Goal: Transaction & Acquisition: Download file/media

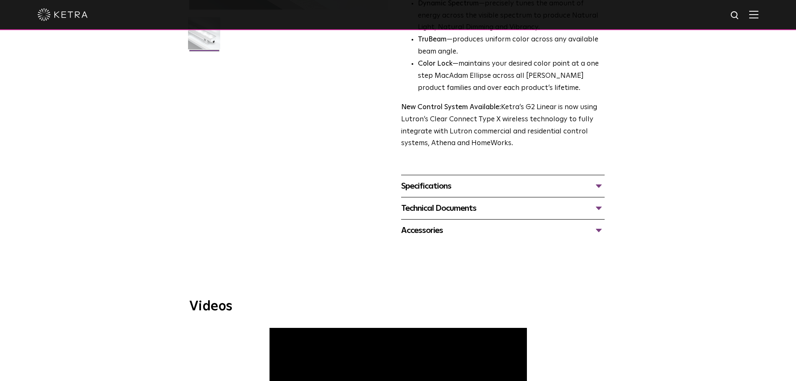
scroll to position [334, 0]
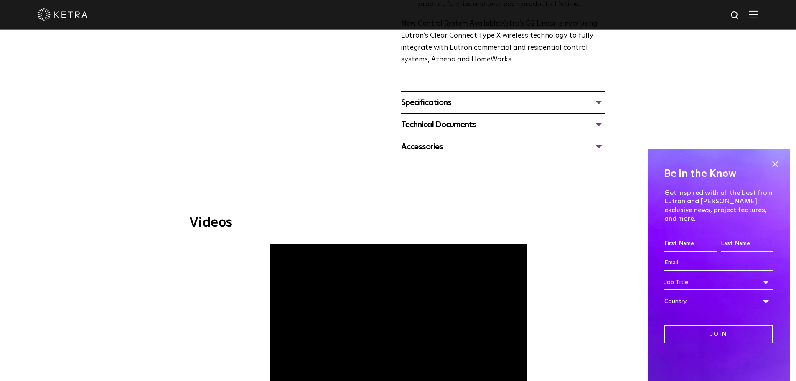
click at [417, 126] on div "Technical Documents" at bounding box center [503, 124] width 204 height 13
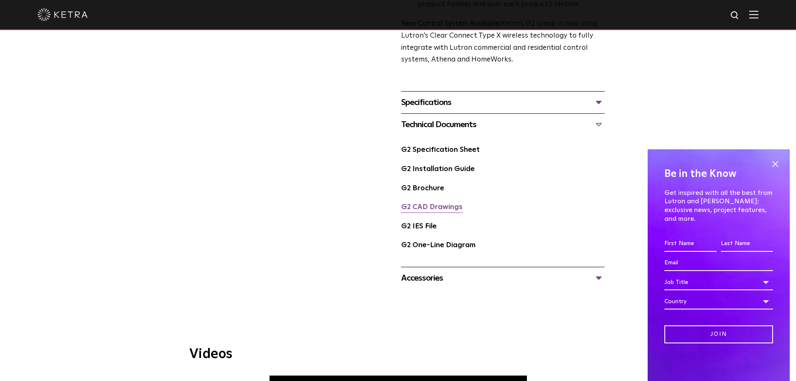
click at [428, 206] on link "G2 CAD Drawings" at bounding box center [431, 207] width 61 height 7
click at [428, 191] on link "G2 Brochure" at bounding box center [422, 188] width 43 height 7
click at [425, 148] on link "G2 Specification Sheet" at bounding box center [440, 149] width 79 height 7
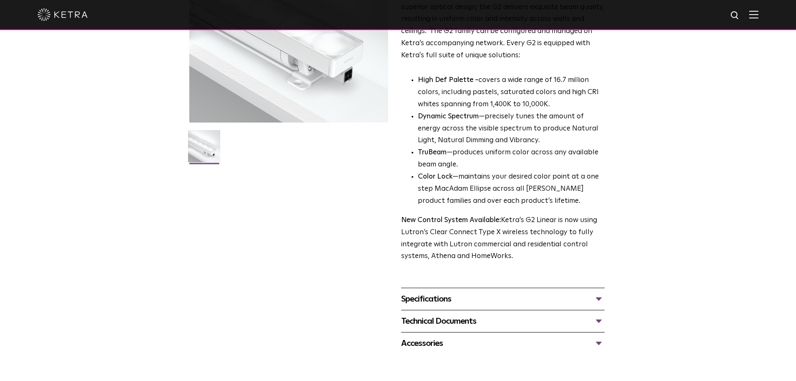
scroll to position [167, 0]
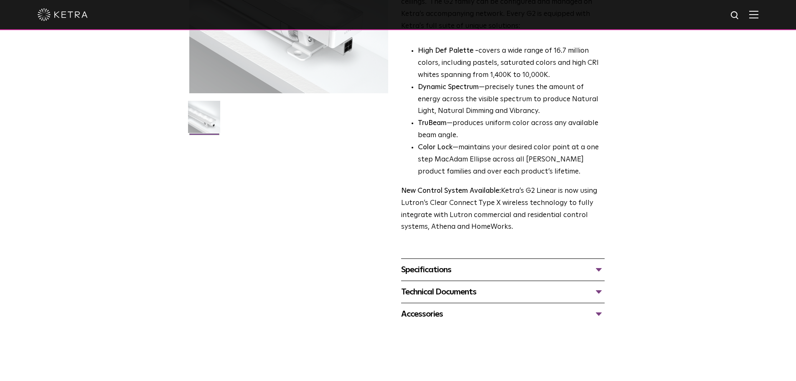
click at [425, 271] on div "Specifications" at bounding box center [503, 269] width 204 height 13
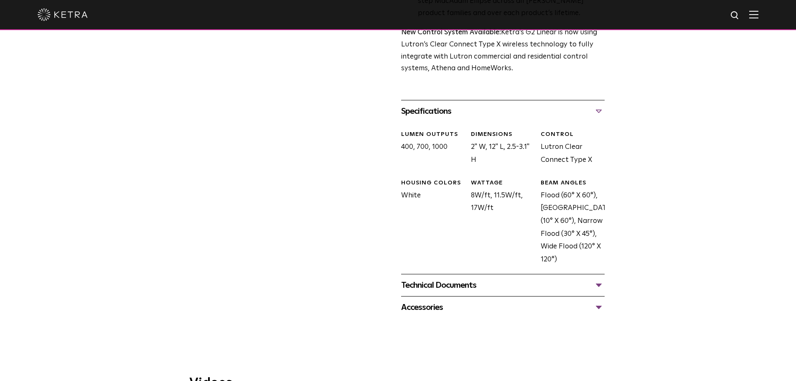
scroll to position [334, 0]
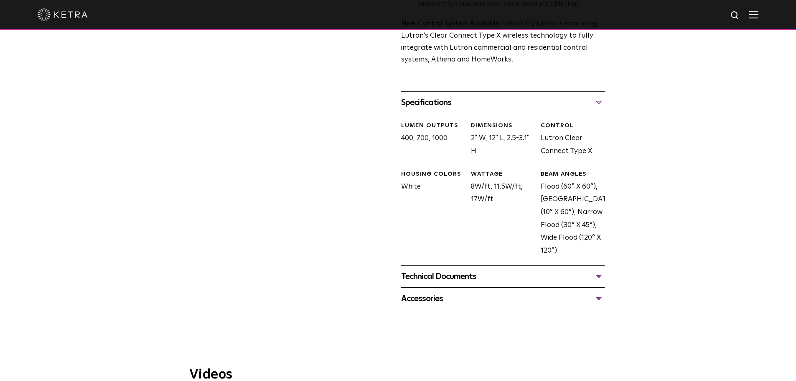
click at [427, 278] on div "Technical Documents" at bounding box center [503, 276] width 204 height 13
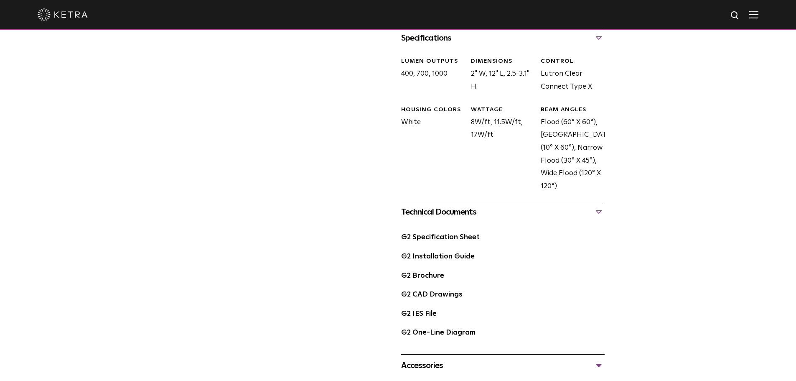
scroll to position [418, 0]
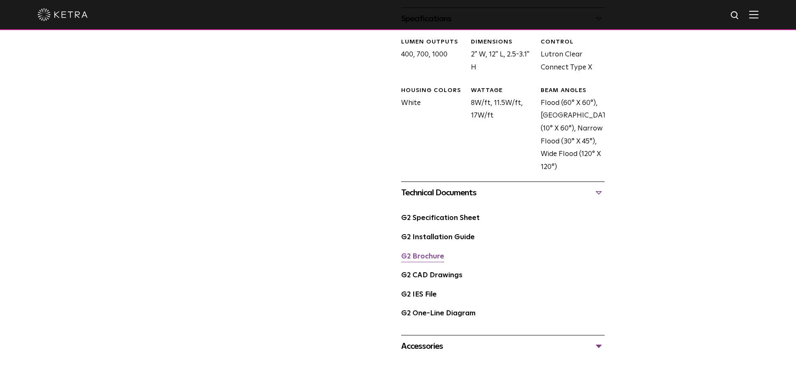
click at [426, 255] on link "G2 Brochure" at bounding box center [422, 256] width 43 height 7
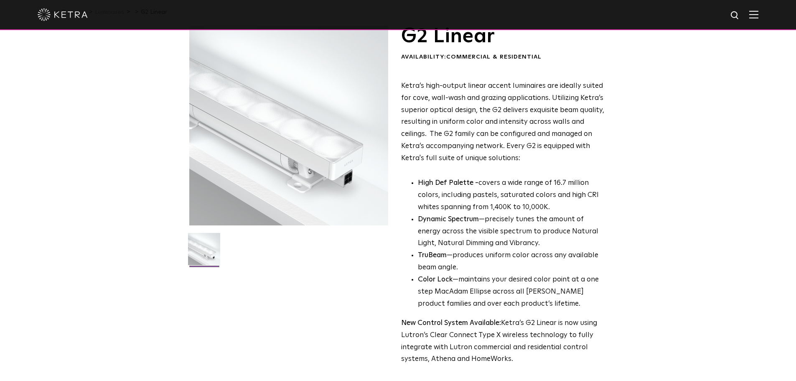
scroll to position [0, 0]
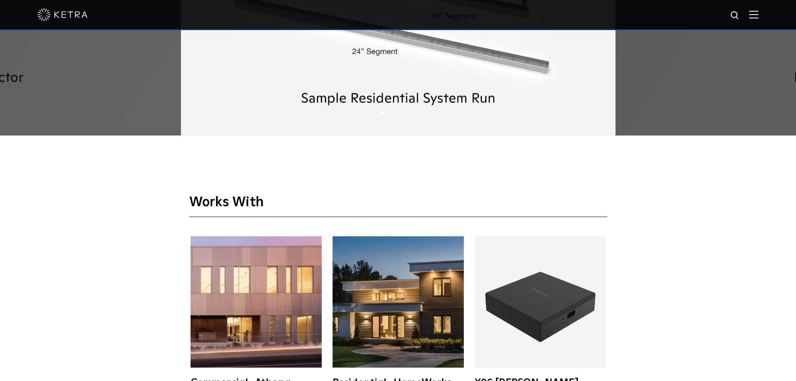
scroll to position [1421, 0]
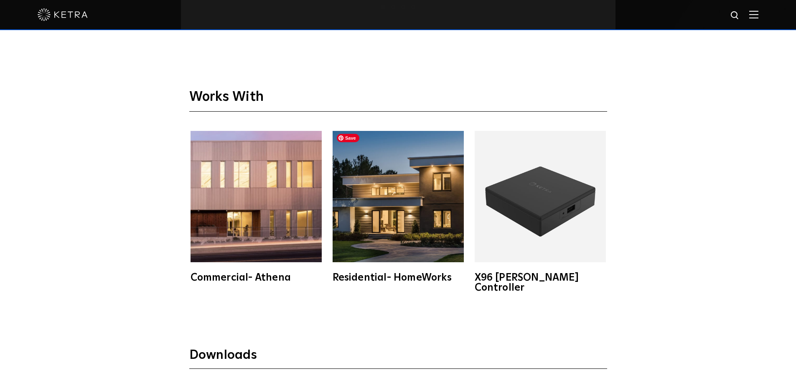
click at [382, 208] on img at bounding box center [398, 196] width 131 height 131
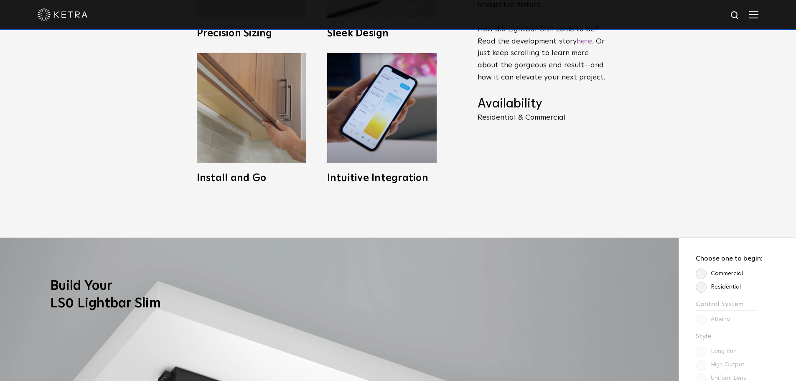
scroll to position [585, 0]
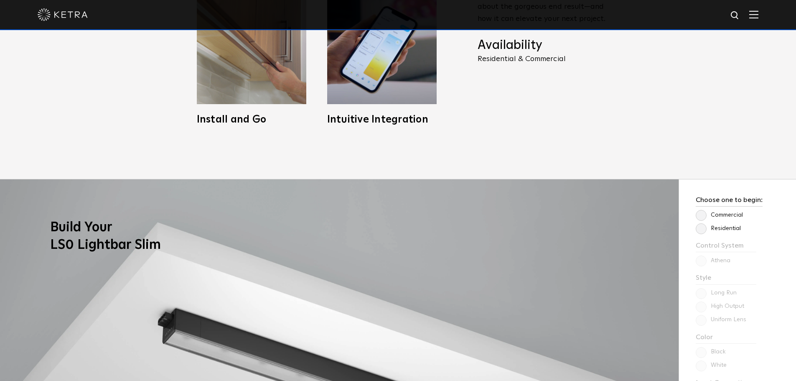
click at [732, 227] on label "Residential" at bounding box center [718, 228] width 45 height 7
click at [0, 0] on input "Residential" at bounding box center [0, 0] width 0 height 0
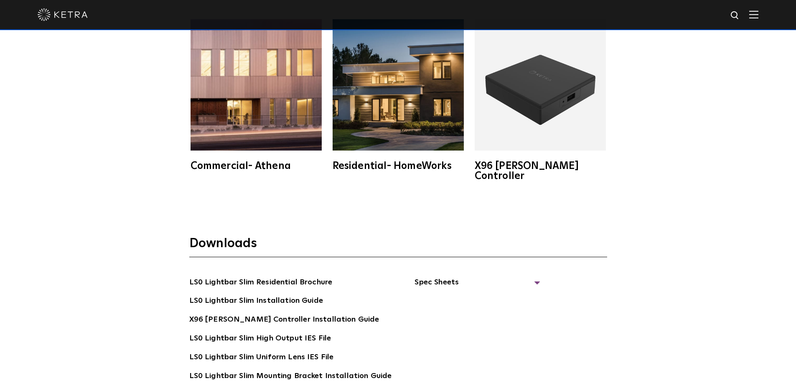
scroll to position [1589, 0]
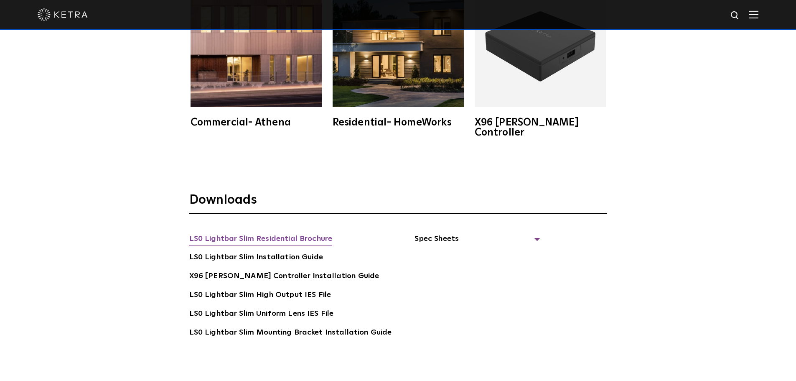
click at [263, 233] on link "LS0 Lightbar Slim Residential Brochure" at bounding box center [260, 239] width 143 height 13
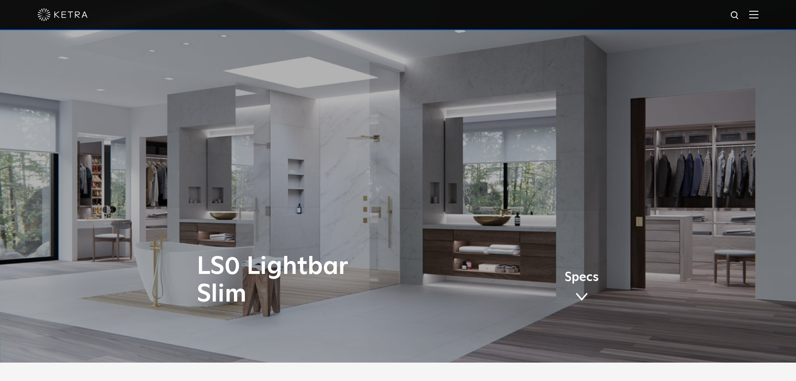
scroll to position [0, 0]
